Goal: Task Accomplishment & Management: Manage account settings

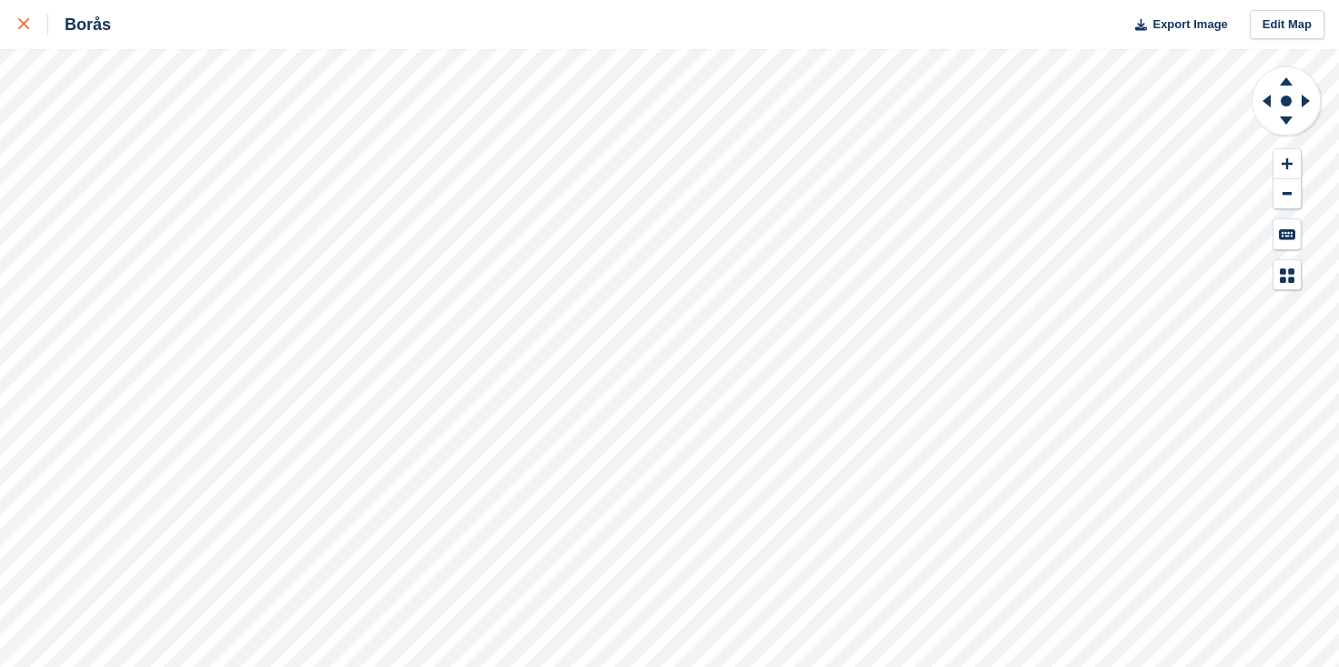
click at [24, 26] on icon at bounding box center [23, 23] width 11 height 11
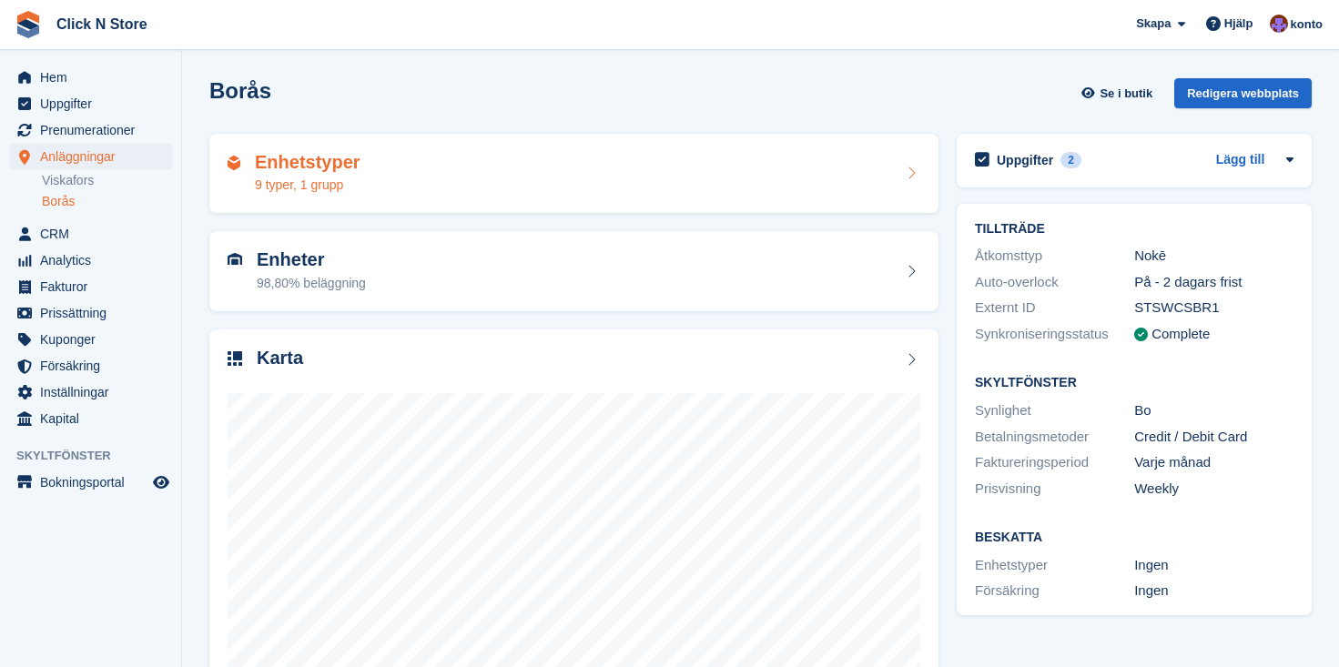
click at [521, 181] on div "Enhetstyper 9 typer, 1 grupp" at bounding box center [574, 174] width 693 height 44
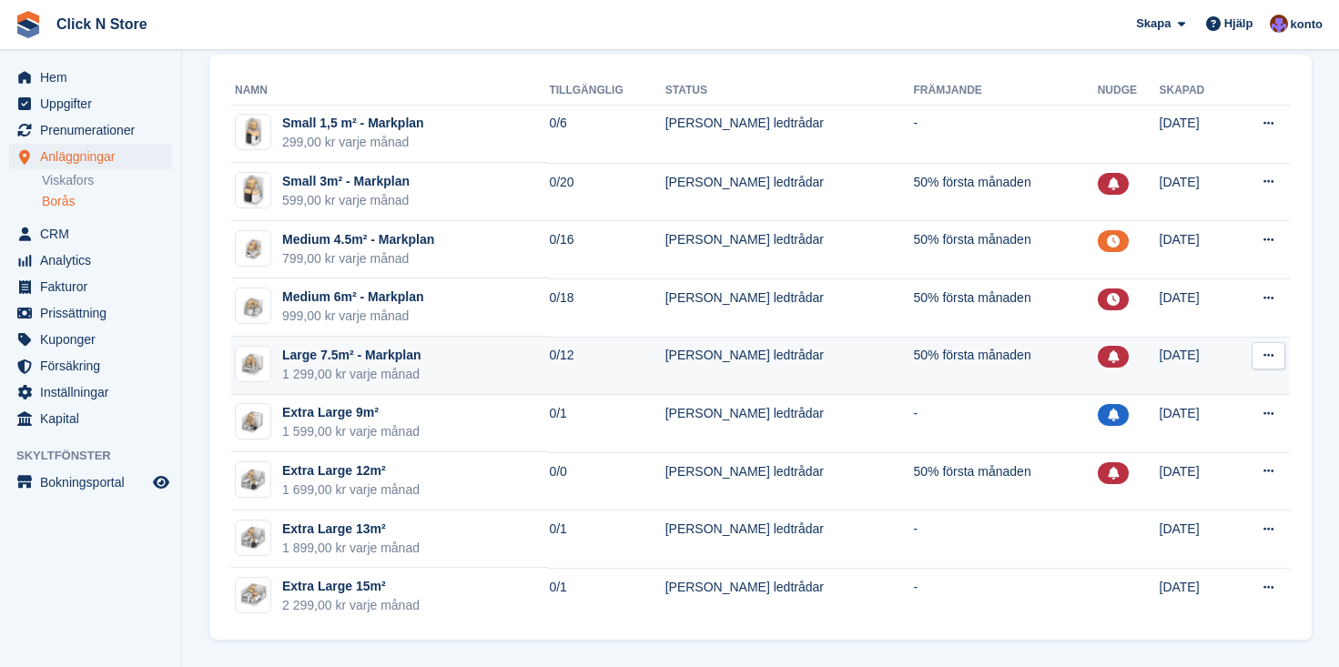
scroll to position [201, 0]
click at [1267, 352] on icon at bounding box center [1268, 356] width 10 height 12
click at [1205, 388] on p "Redigera enhetstyp" at bounding box center [1198, 392] width 158 height 24
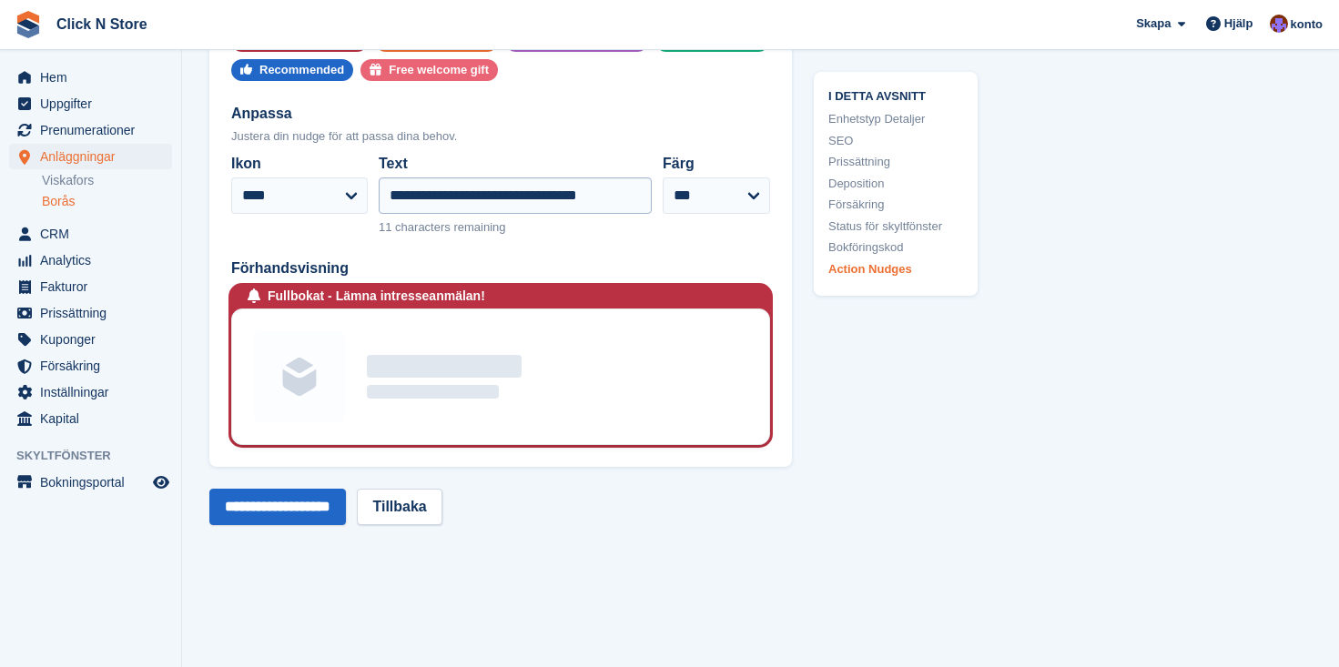
scroll to position [3148, 0]
